Goal: Navigation & Orientation: Find specific page/section

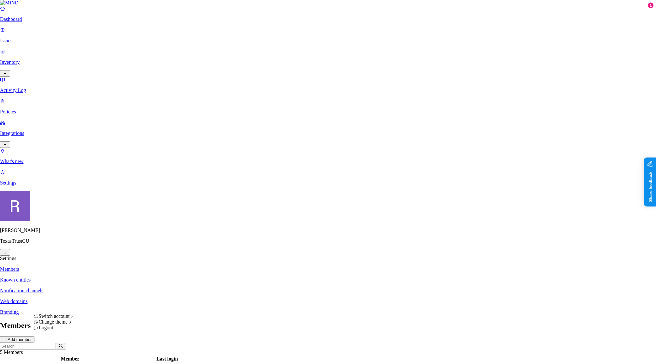
click at [61, 355] on html "Dashboard Issues Inventory Activity Log Policies Integrations What's new 1 Sett…" at bounding box center [328, 255] width 656 height 510
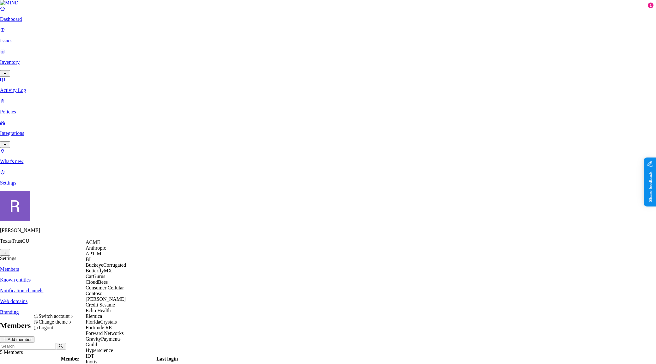
scroll to position [228, 0]
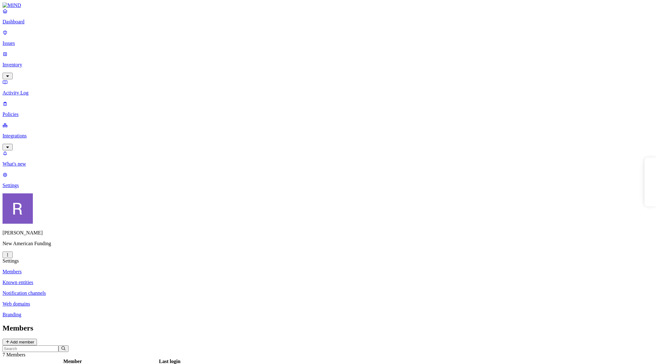
click at [28, 133] on p "Integrations" at bounding box center [328, 136] width 651 height 6
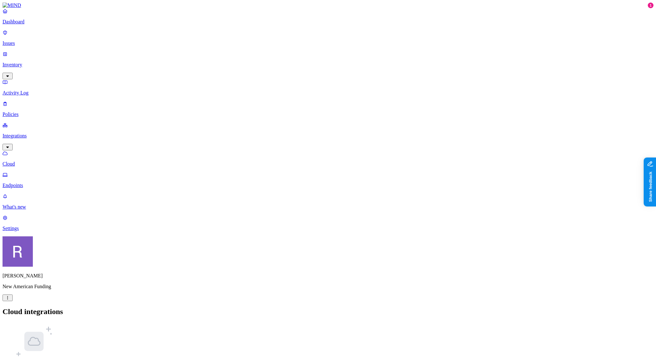
click at [30, 182] on p "Endpoints" at bounding box center [328, 185] width 651 height 6
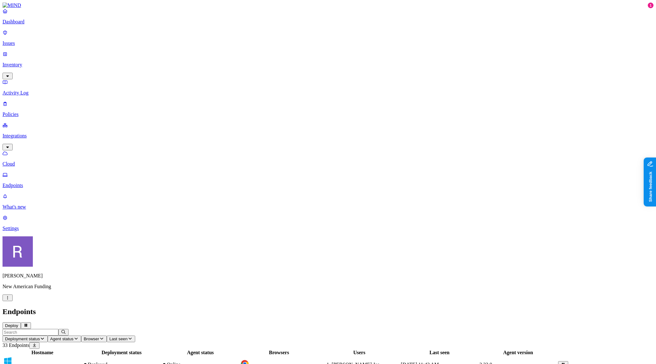
click at [28, 161] on p "Cloud" at bounding box center [328, 164] width 651 height 6
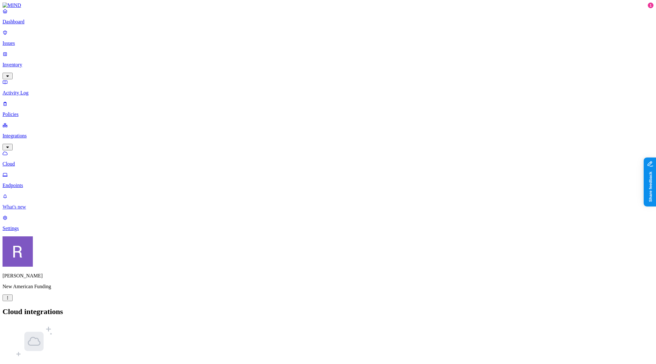
click at [36, 210] on p "What's new" at bounding box center [328, 207] width 651 height 6
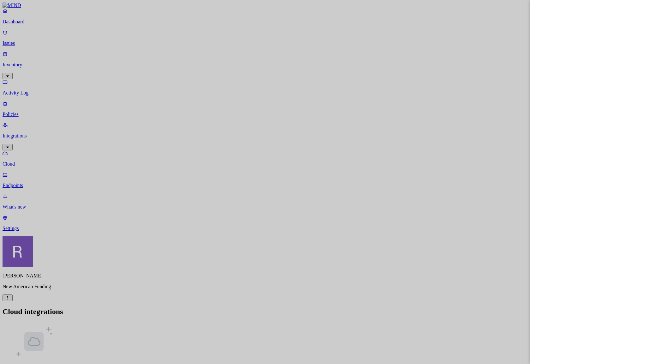
click at [36, 324] on div at bounding box center [328, 182] width 656 height 364
